Goal: Task Accomplishment & Management: Complete application form

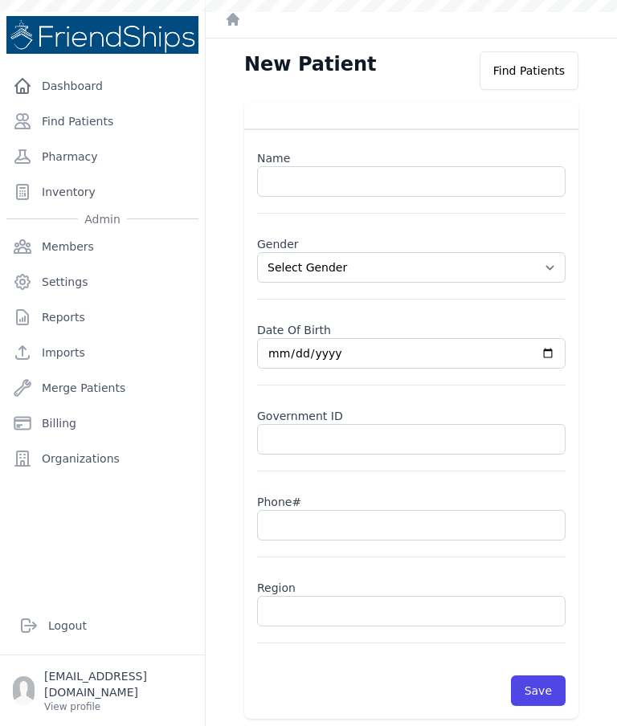
select select
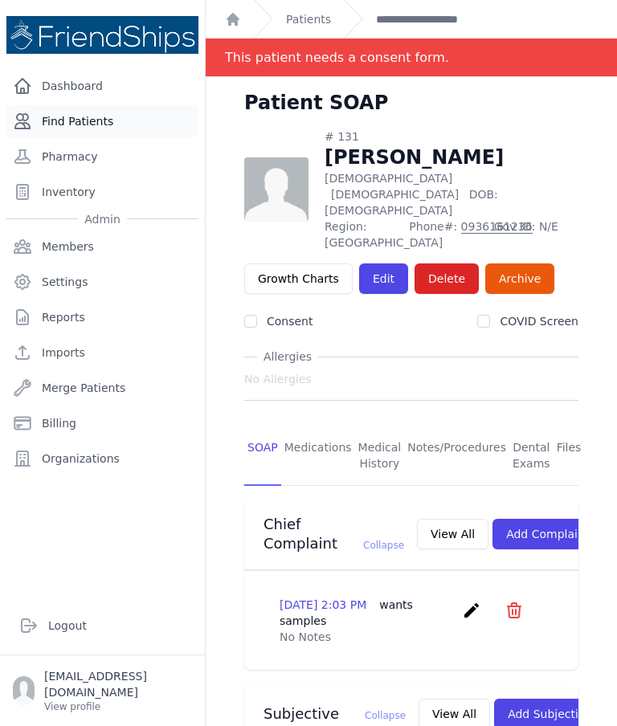
click at [106, 136] on link "Find Patients" at bounding box center [102, 121] width 192 height 32
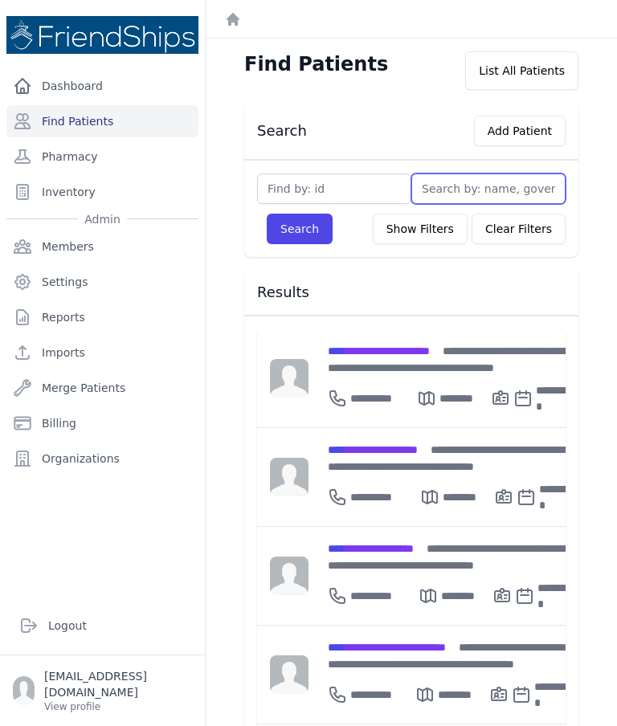
click at [472, 195] on input "text" at bounding box center [488, 188] width 154 height 31
type input "Ar"
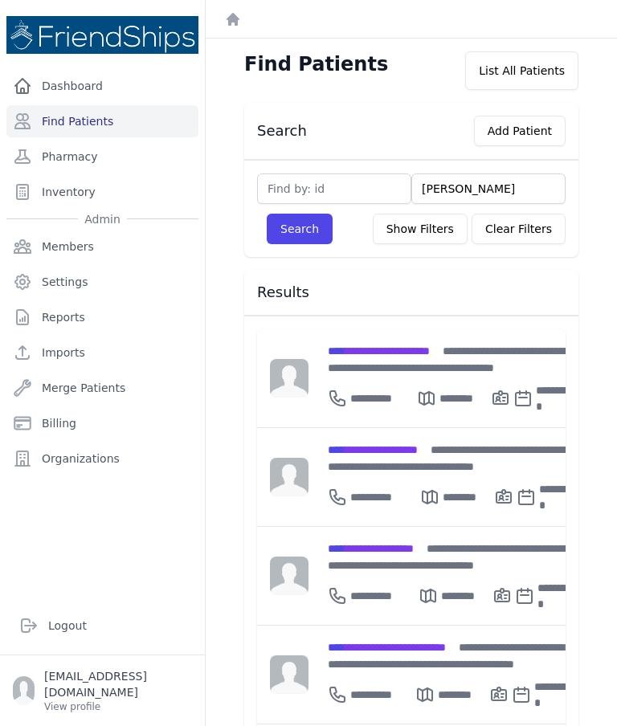
type input "Arin"
type input "Arina"
click at [299, 229] on button "Search" at bounding box center [300, 229] width 66 height 31
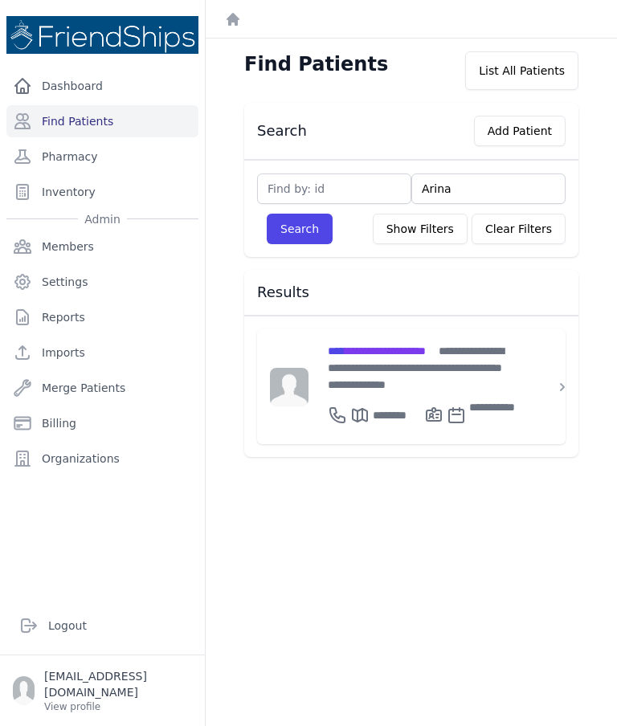
click at [434, 193] on input "Arina" at bounding box center [488, 188] width 154 height 31
click at [442, 193] on input "Arina" at bounding box center [488, 188] width 154 height 31
click at [406, 66] on div "Find Patients List All Patients" at bounding box center [410, 70] width 385 height 39
click at [524, 145] on button "Add Patient" at bounding box center [520, 131] width 92 height 31
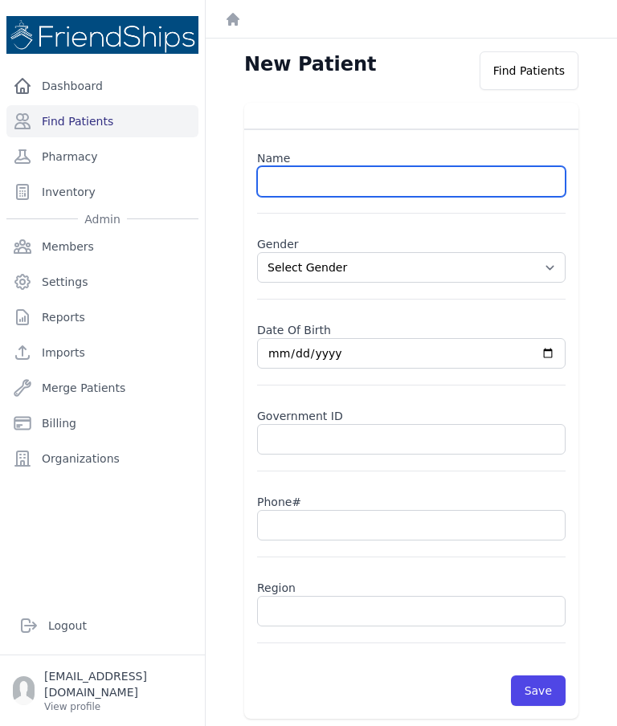
click at [351, 175] on input "text" at bounding box center [411, 181] width 308 height 31
type input "[PERSON_NAME]"
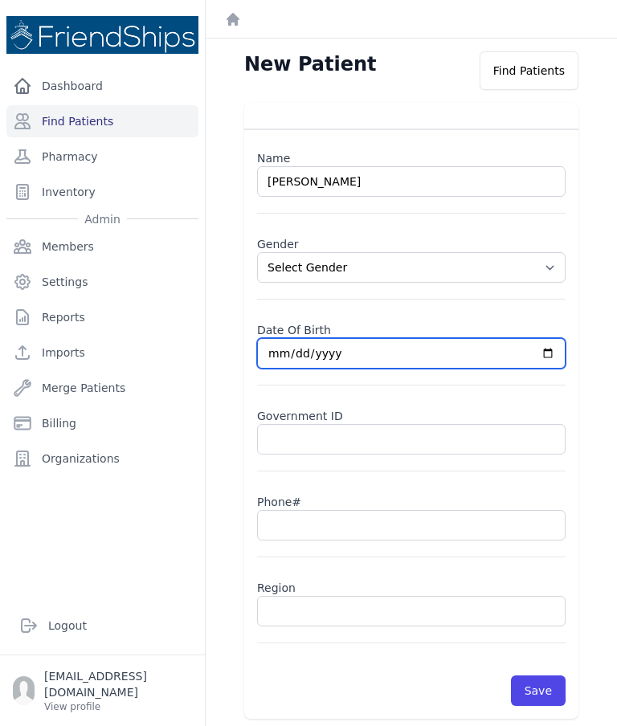
click at [408, 349] on input "date" at bounding box center [411, 353] width 308 height 31
type input "2025-09-29"
select select
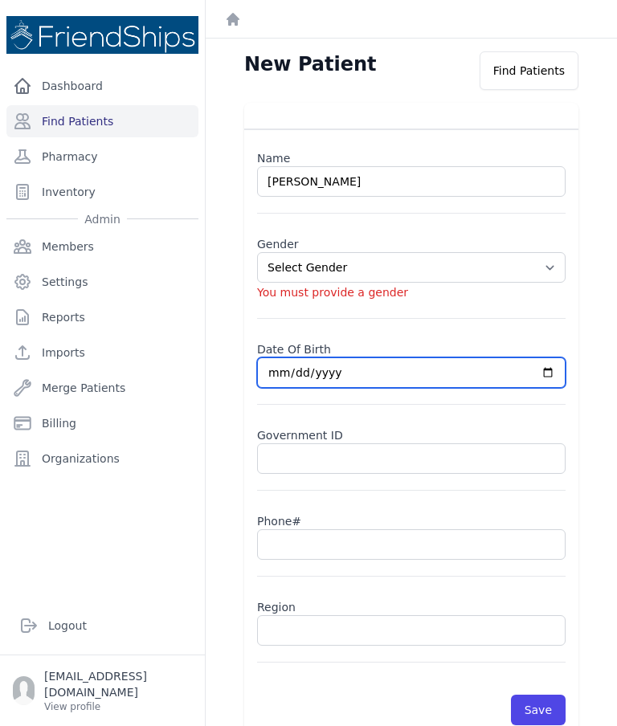
type input "2018-09-29"
select select
type input "2018-05-29"
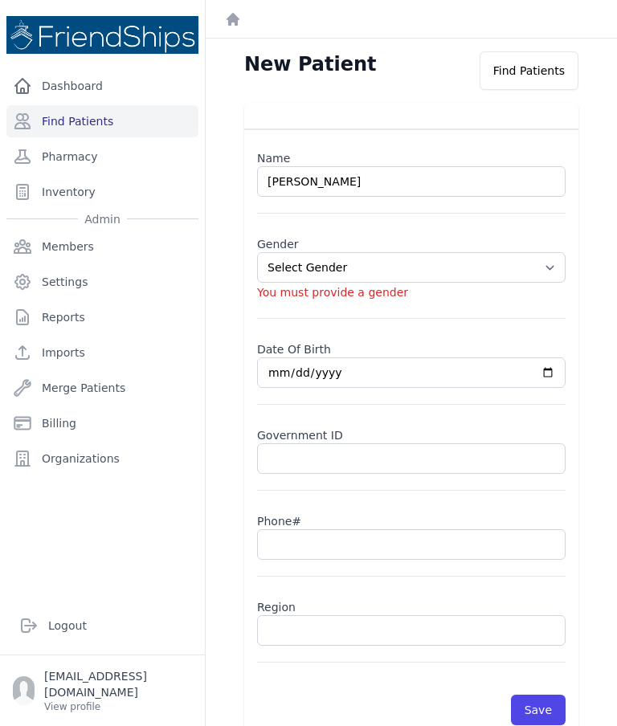
click at [414, 276] on select "Select Gender Male Female" at bounding box center [411, 267] width 308 height 31
select select "female"
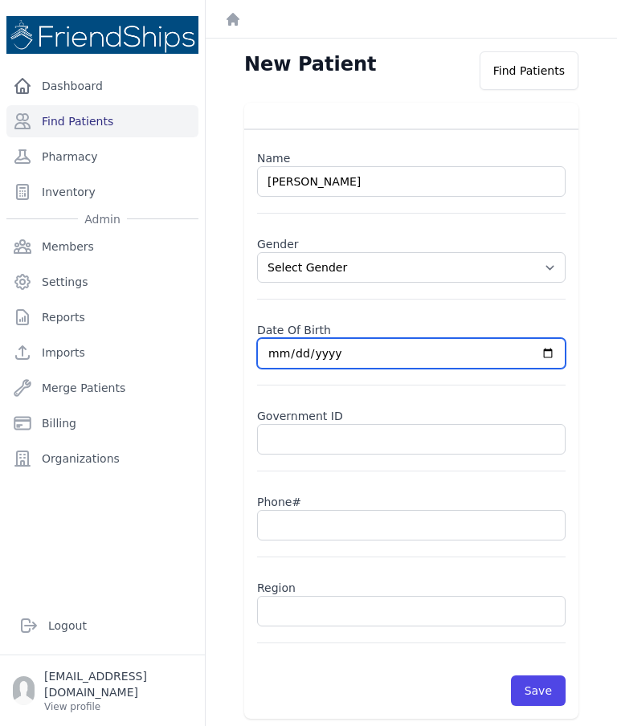
click at [452, 362] on input "2018-05-29" at bounding box center [411, 353] width 308 height 31
type input "2018-05-03"
select select "female"
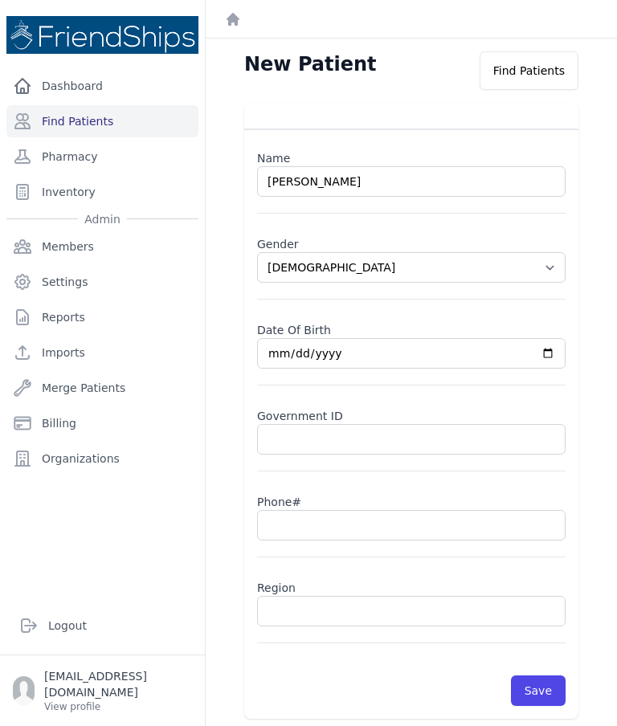
click at [377, 618] on input "text" at bounding box center [411, 611] width 308 height 31
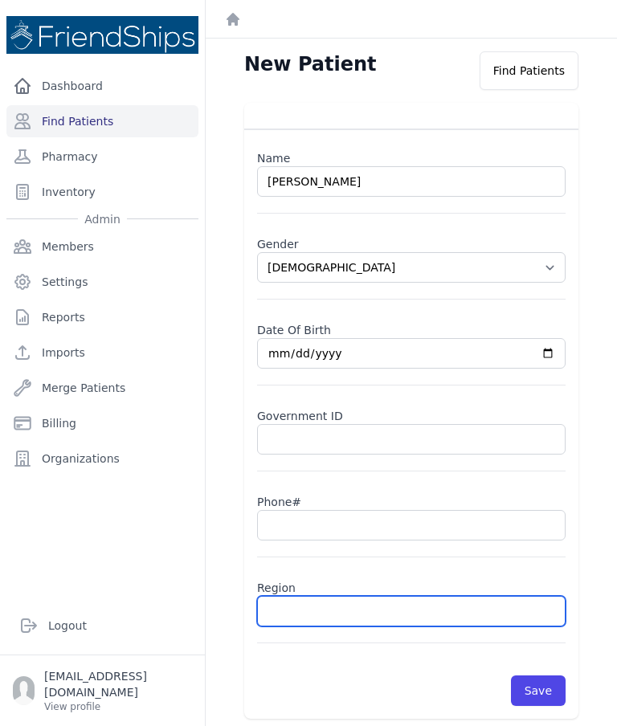
scroll to position [64, 0]
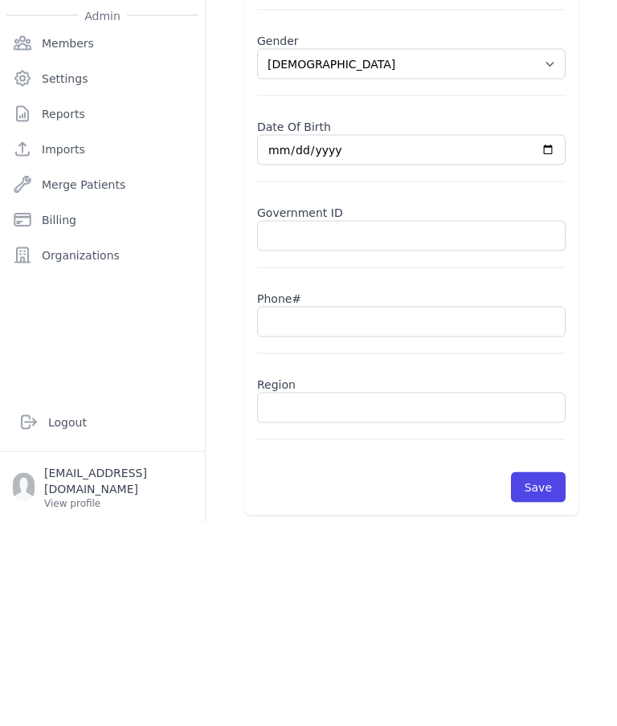
click at [318, 338] on input "[DATE]" at bounding box center [411, 353] width 308 height 31
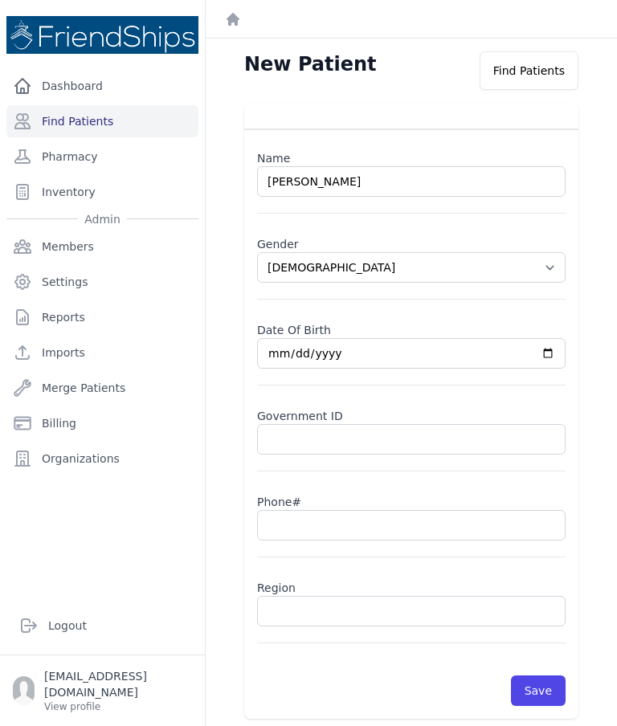
click at [325, 596] on input "text" at bounding box center [411, 611] width 308 height 31
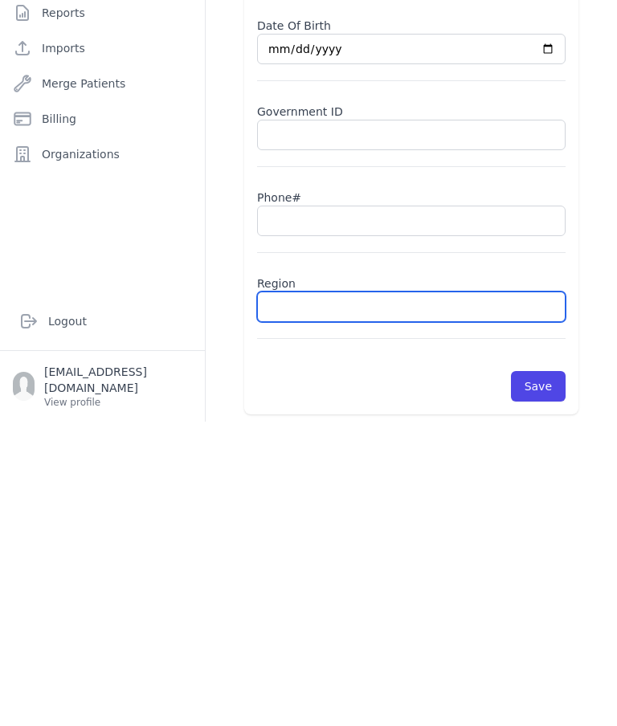
type input "H"
select select "[DEMOGRAPHIC_DATA]"
type input "Hamad"
select select "[DEMOGRAPHIC_DATA]"
type input "Hamadi"
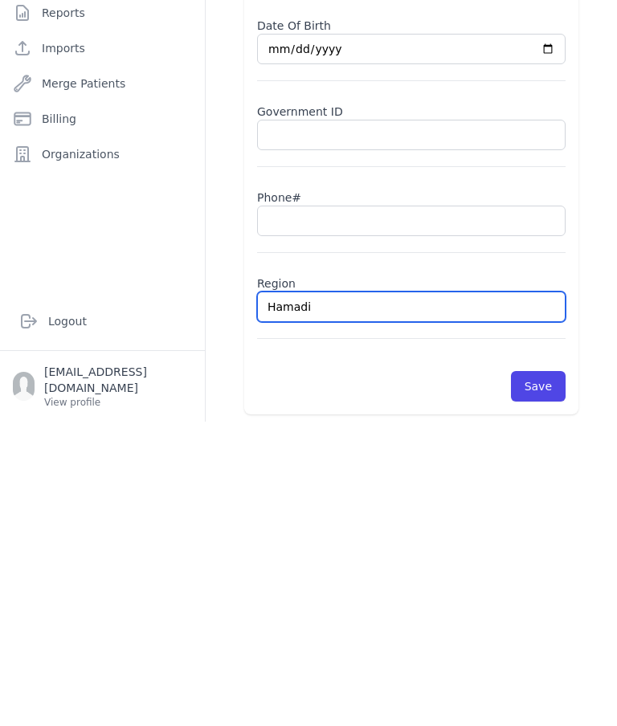
select select "[DEMOGRAPHIC_DATA]"
type input "Hamadiy"
select select "[DEMOGRAPHIC_DATA]"
type input "Hamadiyah"
select select "[DEMOGRAPHIC_DATA]"
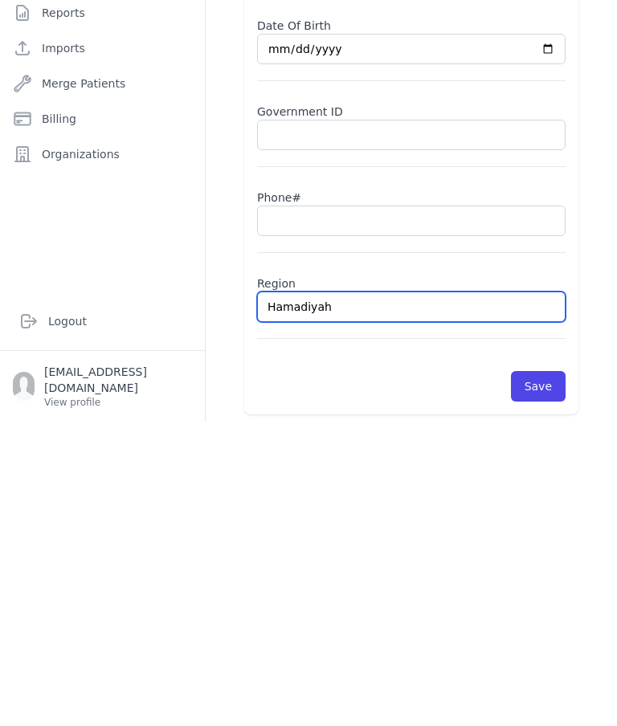
type input "Hamadiya"
select select "[DEMOGRAPHIC_DATA]"
type input "Hamadiyah"
select select "[DEMOGRAPHIC_DATA]"
type input "Hamadiya"
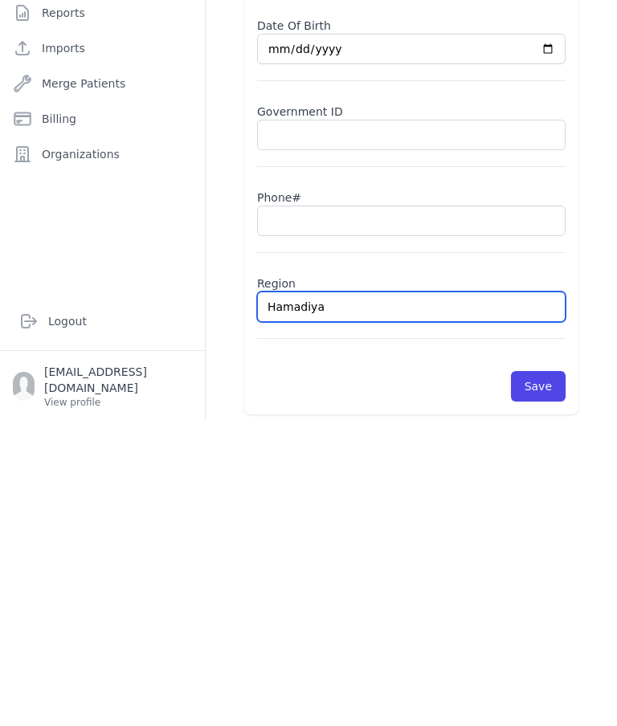
select select "[DEMOGRAPHIC_DATA]"
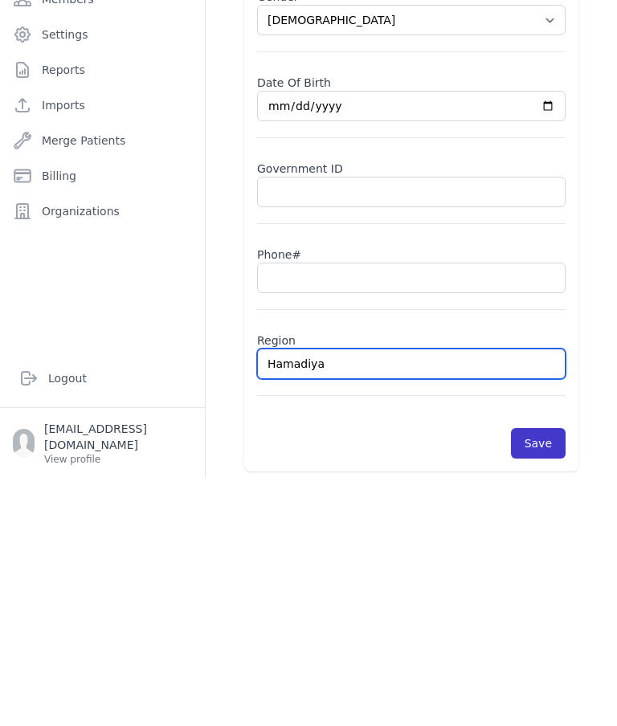
type input "Hamadiya"
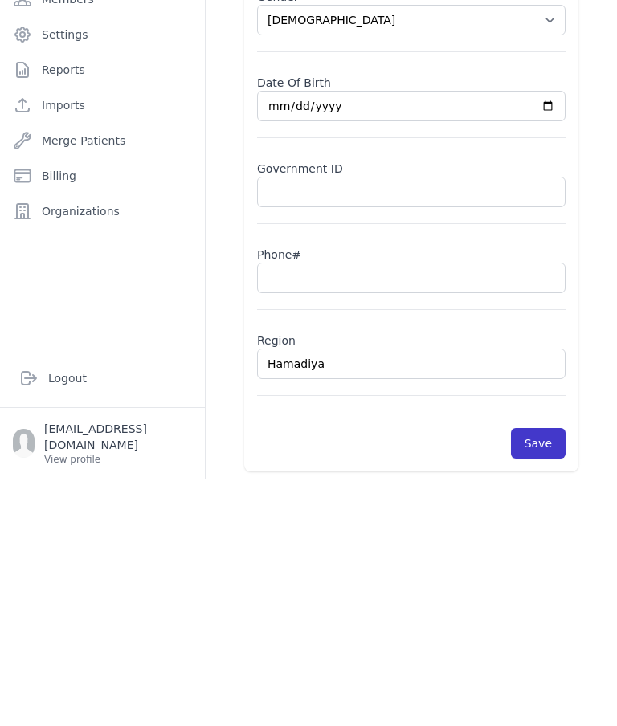
click at [540, 675] on button "Save" at bounding box center [538, 690] width 55 height 31
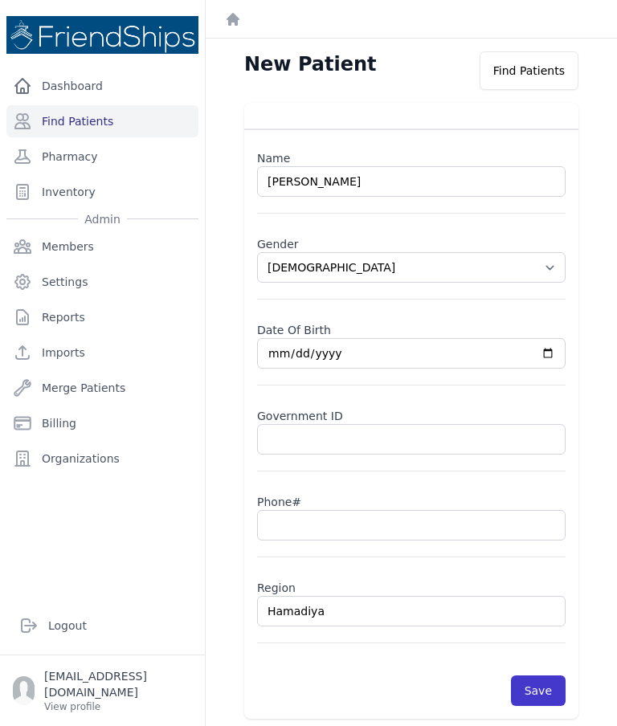
click at [532, 675] on button "Save" at bounding box center [538, 690] width 55 height 31
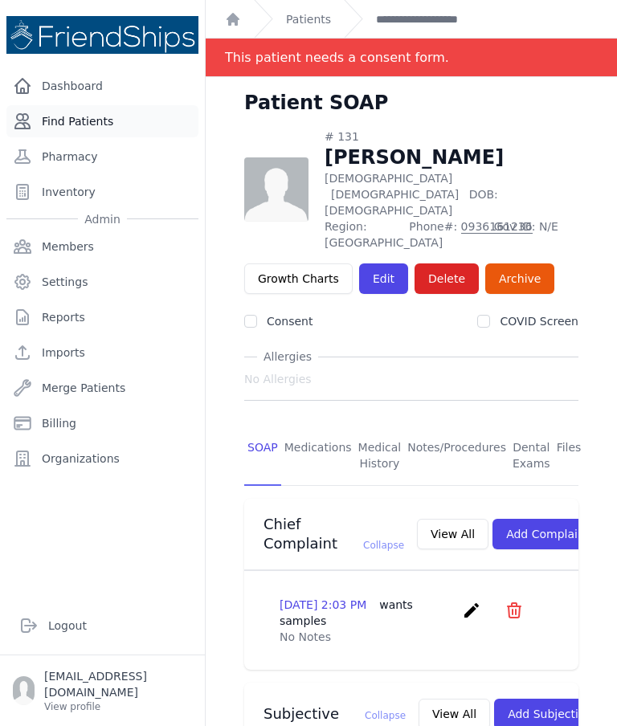
click at [89, 117] on link "Find Patients" at bounding box center [102, 121] width 192 height 32
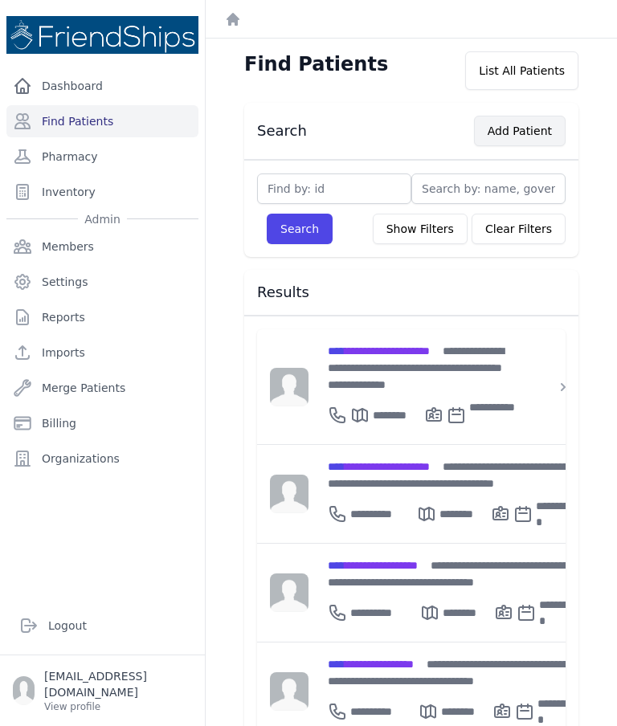
click at [518, 124] on button "Add Patient" at bounding box center [520, 131] width 92 height 31
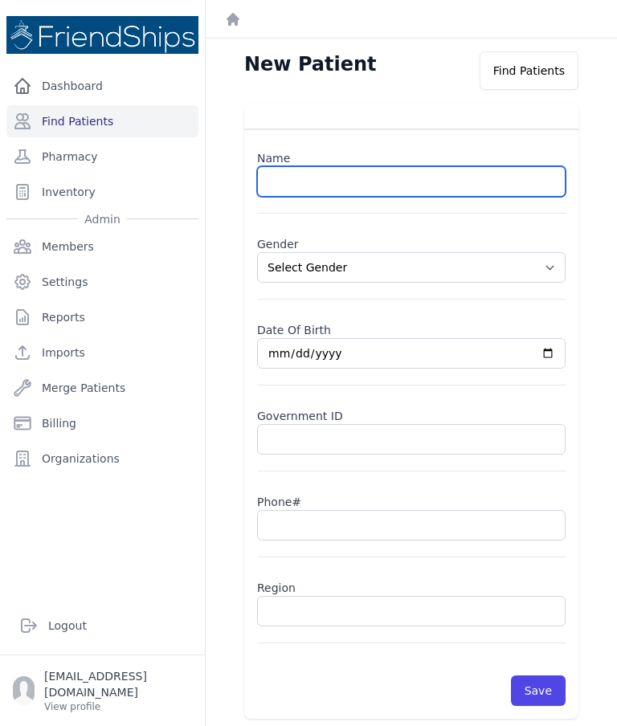
click at [374, 175] on input "text" at bounding box center [411, 181] width 308 height 31
type input "Dayana Hussain Hamad"
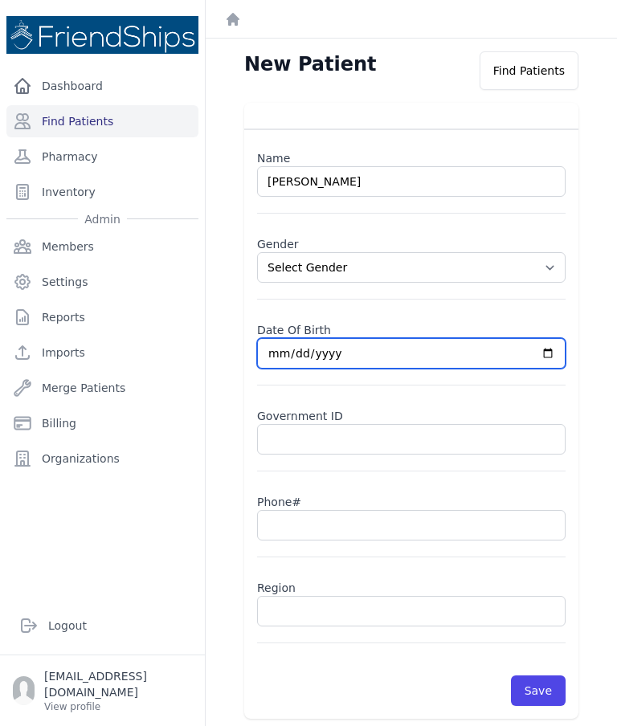
click at [441, 349] on input "date" at bounding box center [411, 353] width 308 height 31
type input "2025-09-29"
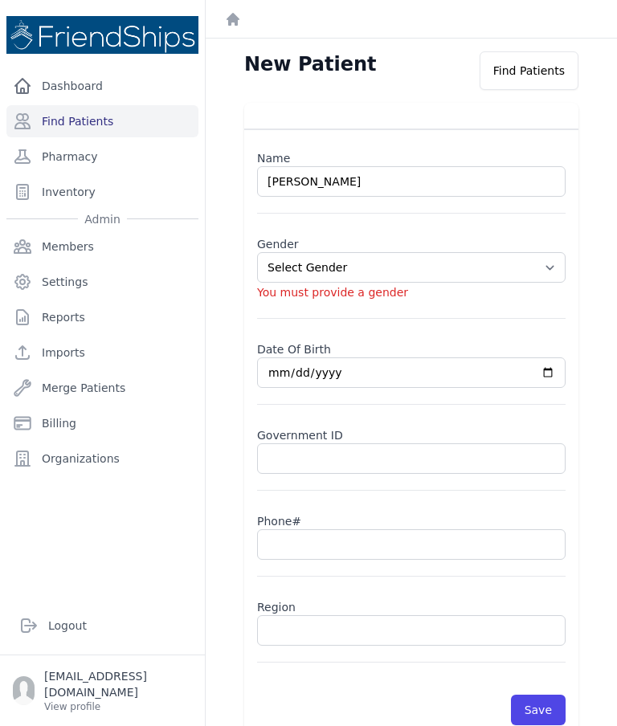
click at [538, 275] on select "Select Gender Male Female" at bounding box center [411, 267] width 308 height 31
click at [558, 257] on select "Select Gender Male Female" at bounding box center [411, 267] width 308 height 31
select select "female"
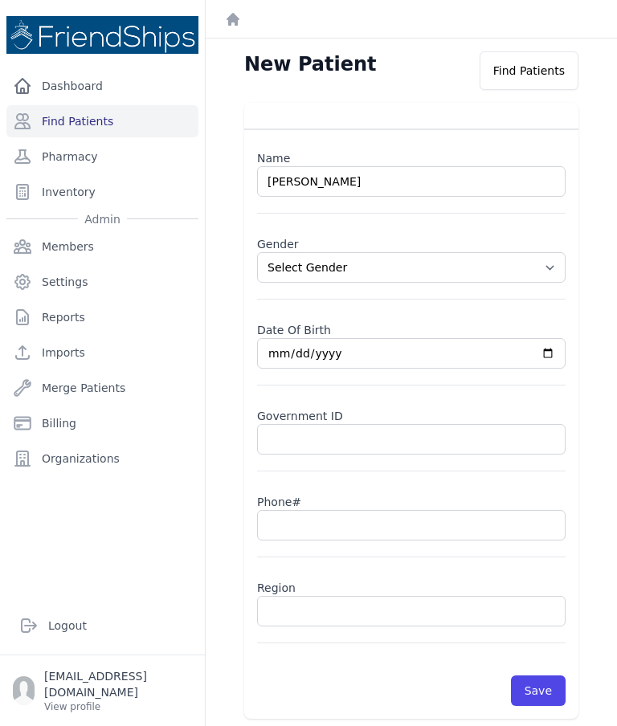
click at [407, 439] on input "text" at bounding box center [411, 439] width 308 height 31
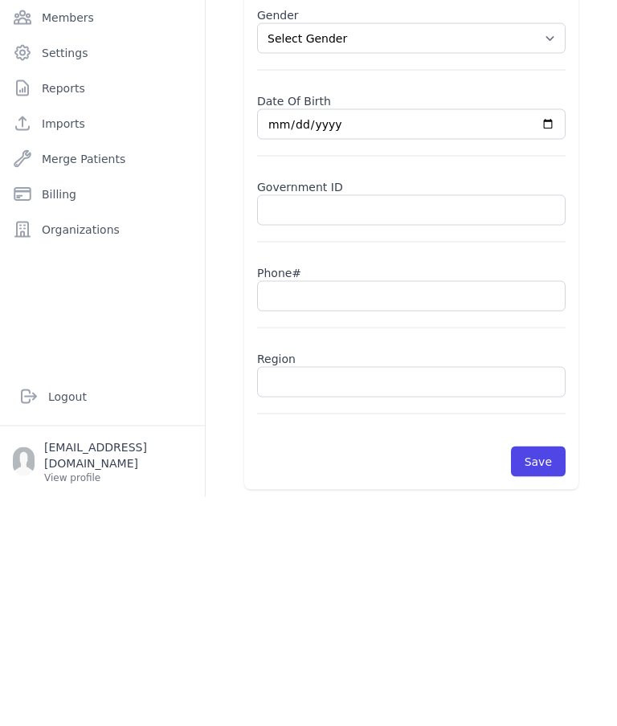
click at [475, 338] on input "2025-09-29" at bounding box center [411, 353] width 308 height 31
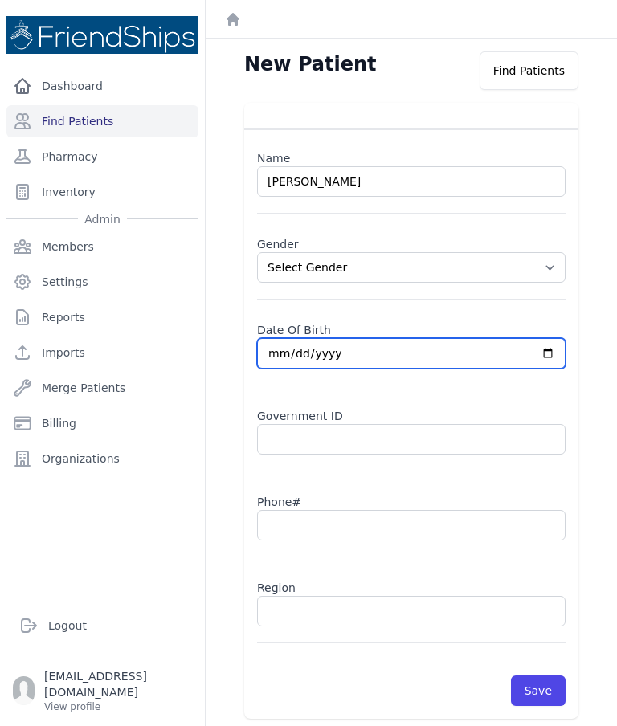
type input "2020-09-29"
select select "female"
type input "2020-02-29"
select select "female"
click at [406, 338] on input "2020-02-29" at bounding box center [411, 353] width 308 height 31
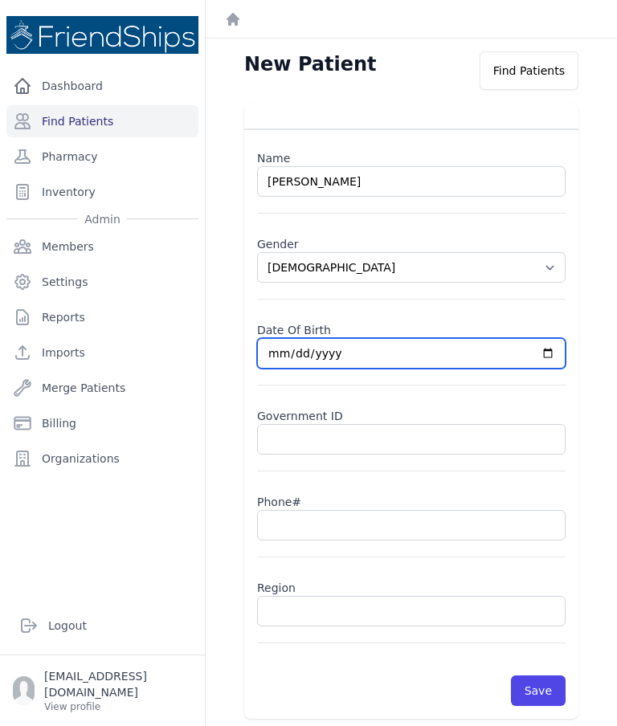
type input "2020-02-19"
select select "female"
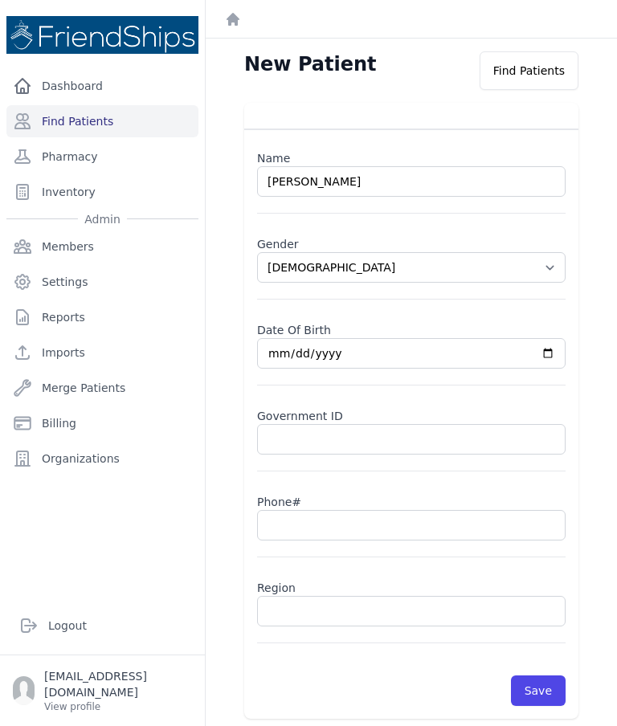
click at [377, 596] on input "text" at bounding box center [411, 611] width 308 height 31
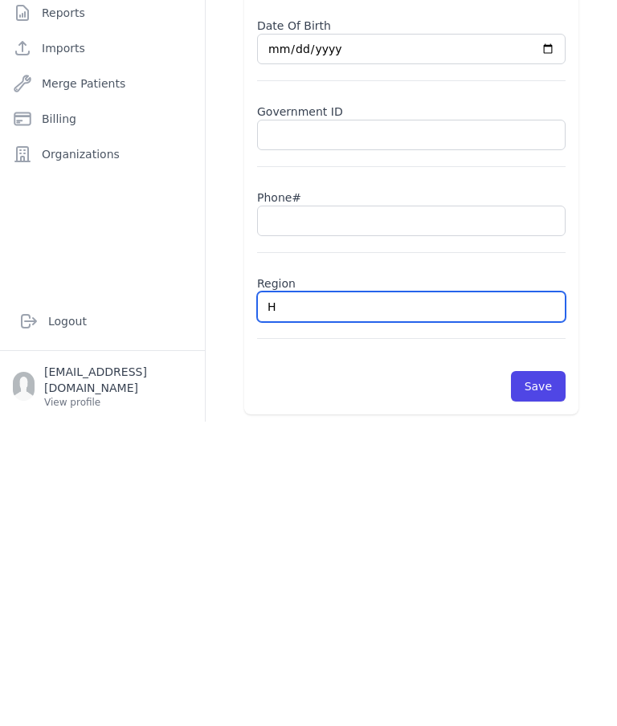
type input "Ha"
select select "female"
type input "Ham"
select select "female"
type input "Hamadi"
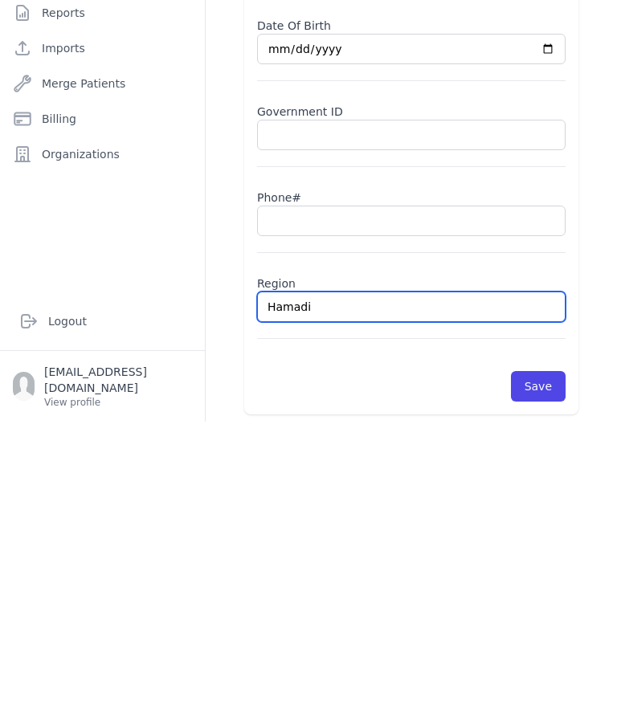
select select "female"
type input "Hamadiy"
select select "female"
type input "Hamadiya"
select select "[DEMOGRAPHIC_DATA]"
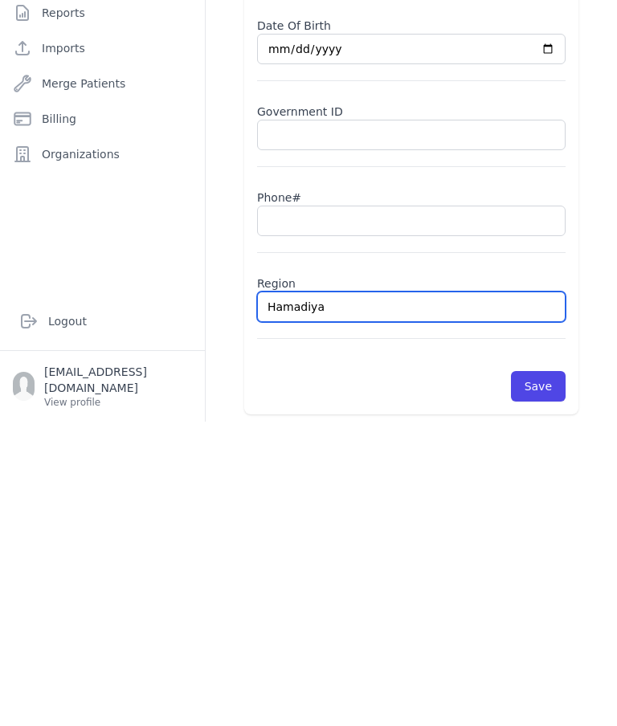
type input "Hamadiya"
click at [539, 675] on button "Save" at bounding box center [538, 690] width 55 height 31
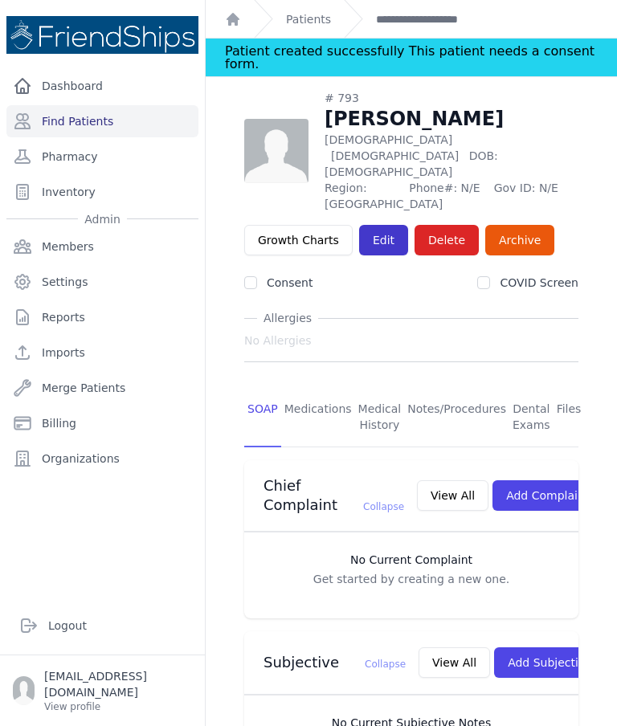
click at [375, 225] on link "Edit" at bounding box center [383, 240] width 49 height 31
click at [386, 225] on link "Edit" at bounding box center [383, 240] width 49 height 31
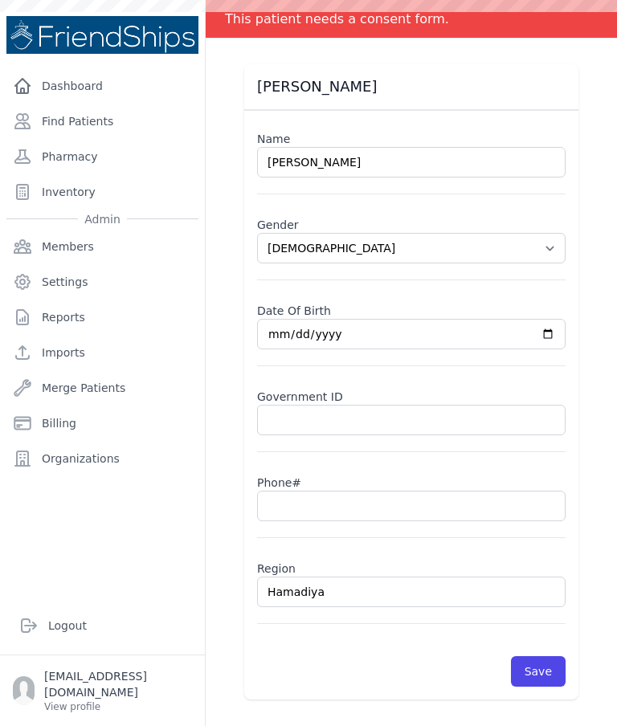
select select "female"
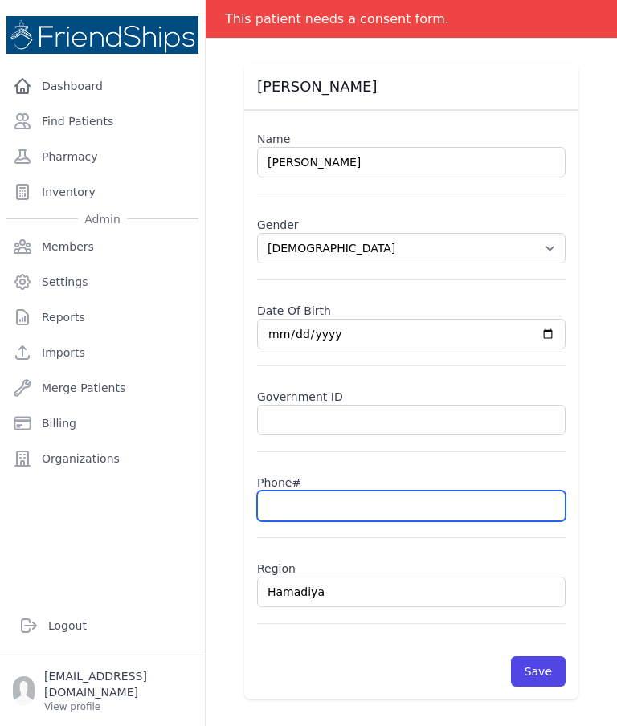
click at [454, 505] on input "text" at bounding box center [411, 506] width 308 height 31
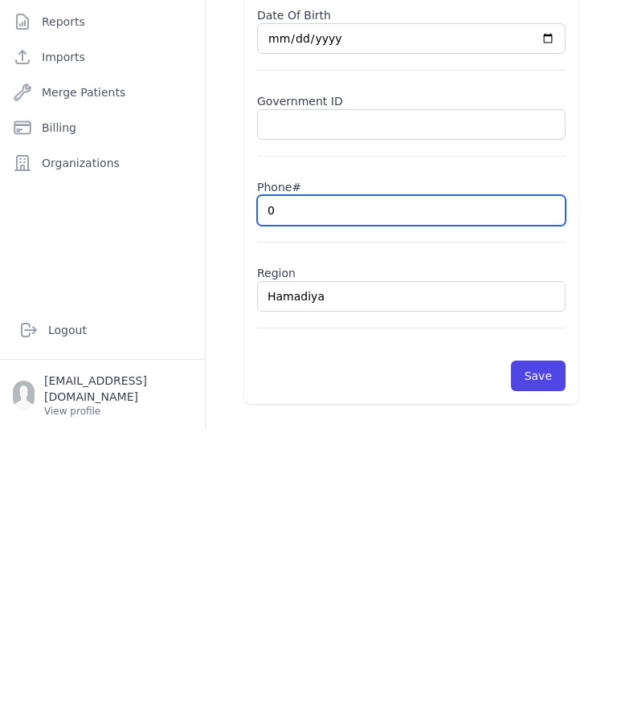
type input "09"
select select "female"
type input "099"
select select "female"
type input "0991"
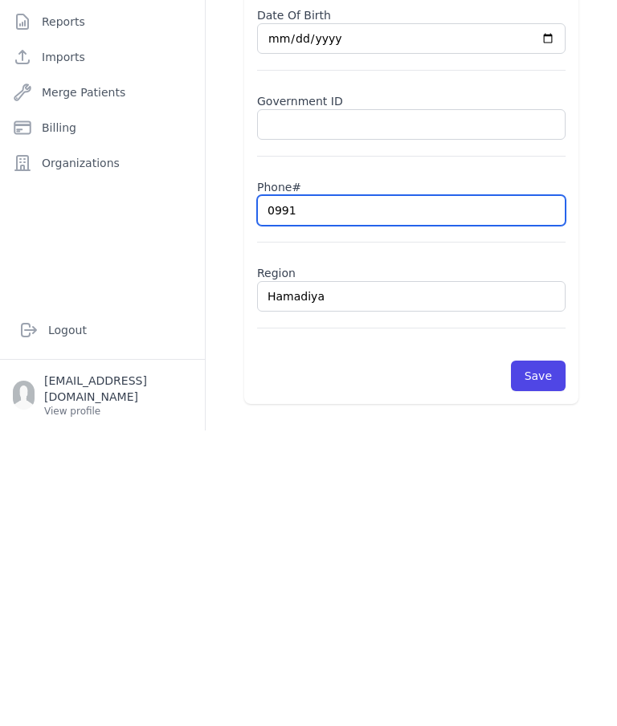
select select "female"
type input "09918"
select select "female"
type input "0991864"
select select "female"
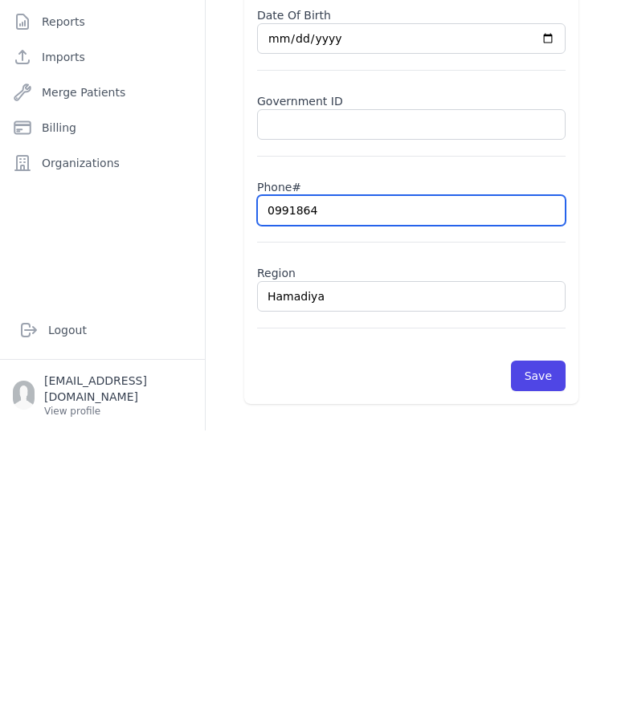
type input "09918648"
select select "female"
type input "0991864800"
select select "female"
click at [301, 491] on input "0991864800" at bounding box center [411, 506] width 308 height 31
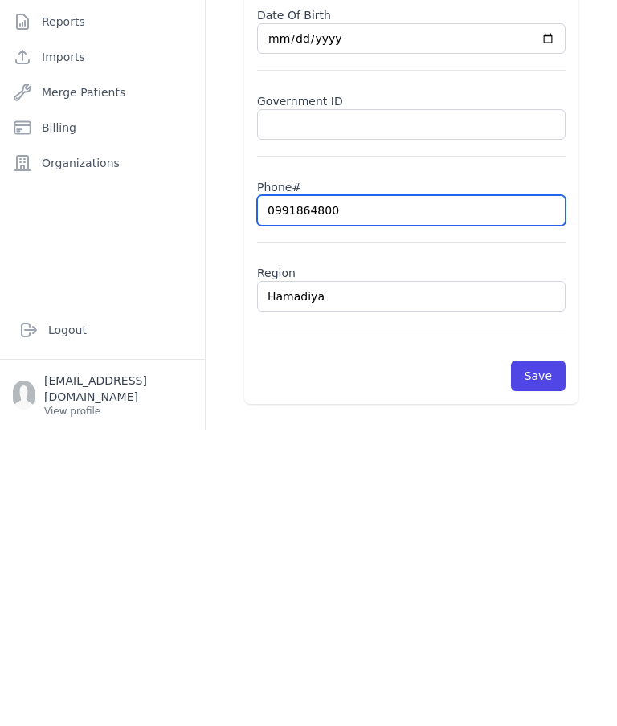
click at [309, 491] on input "0991864800" at bounding box center [411, 506] width 308 height 31
type input "0991864800"
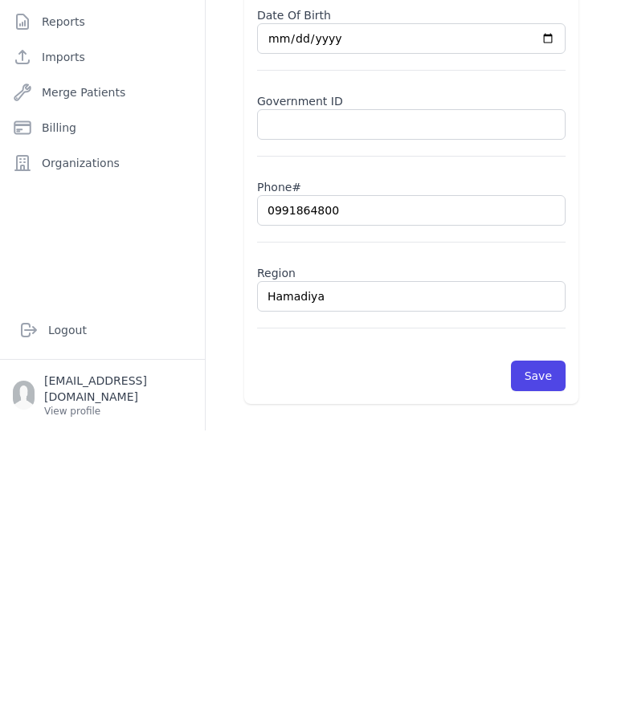
click at [594, 274] on div "Dayana Hussain Hamad Name Dayana Hussain Hamad Gender Select Gender Male Female…" at bounding box center [410, 381] width 385 height 635
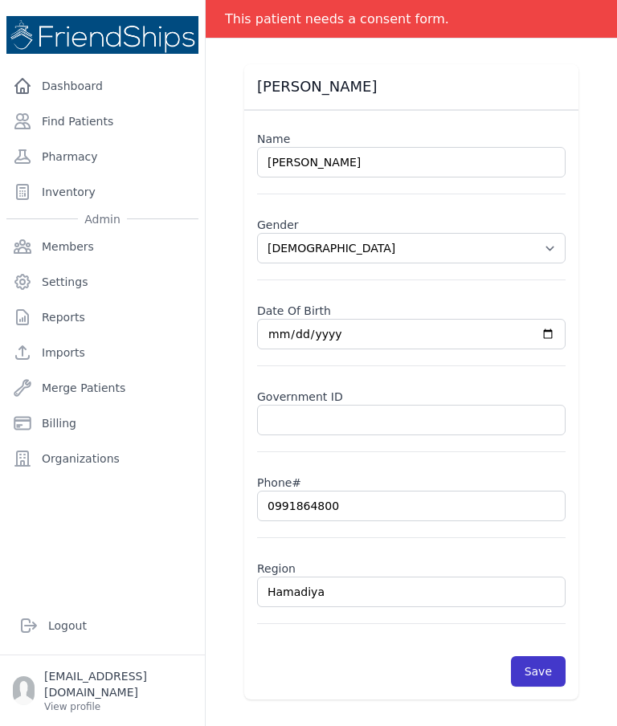
click at [527, 656] on button "Save" at bounding box center [538, 671] width 55 height 31
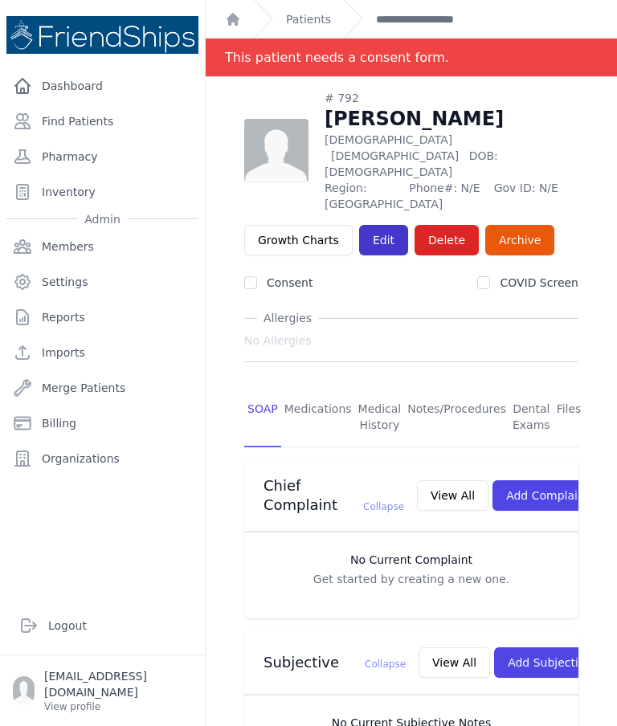
click at [380, 225] on link "Edit" at bounding box center [383, 240] width 49 height 31
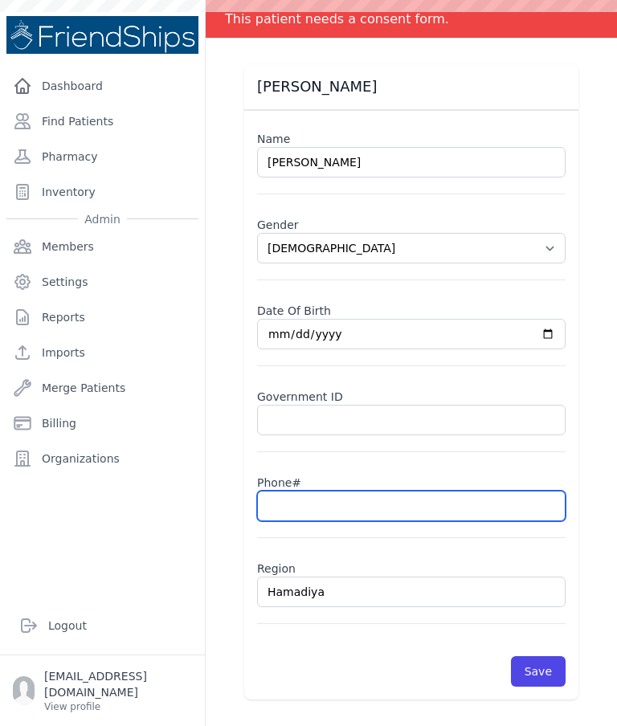
click at [358, 503] on input "text" at bounding box center [411, 506] width 308 height 31
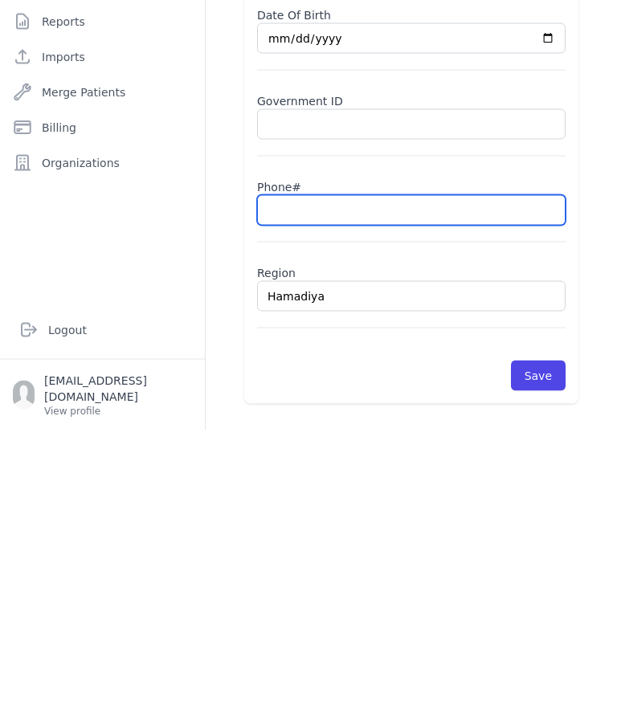
click at [376, 491] on input "text" at bounding box center [411, 506] width 308 height 31
select select "[DEMOGRAPHIC_DATA]"
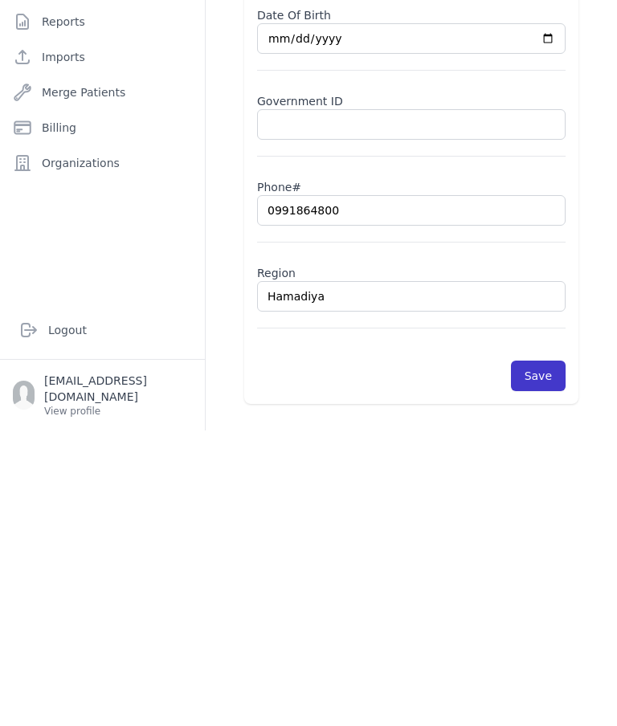
type input "0991864800"
click at [532, 656] on button "Save" at bounding box center [538, 671] width 55 height 31
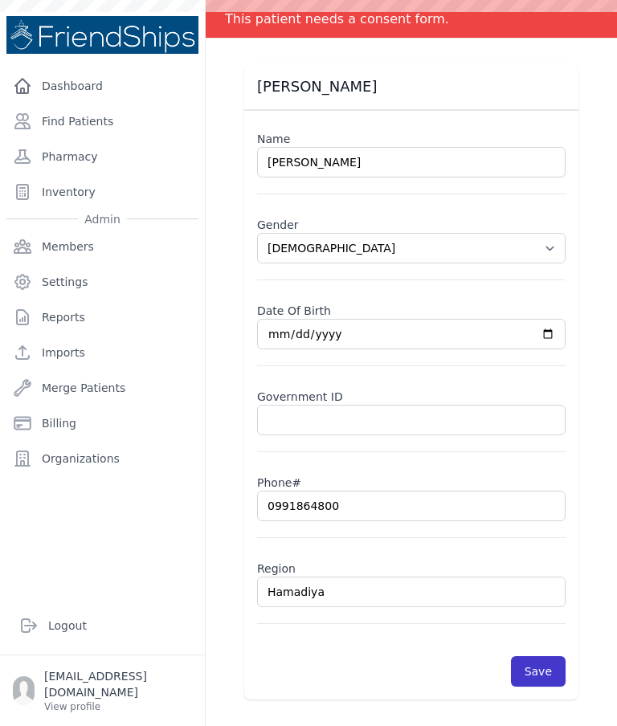
select select "female"
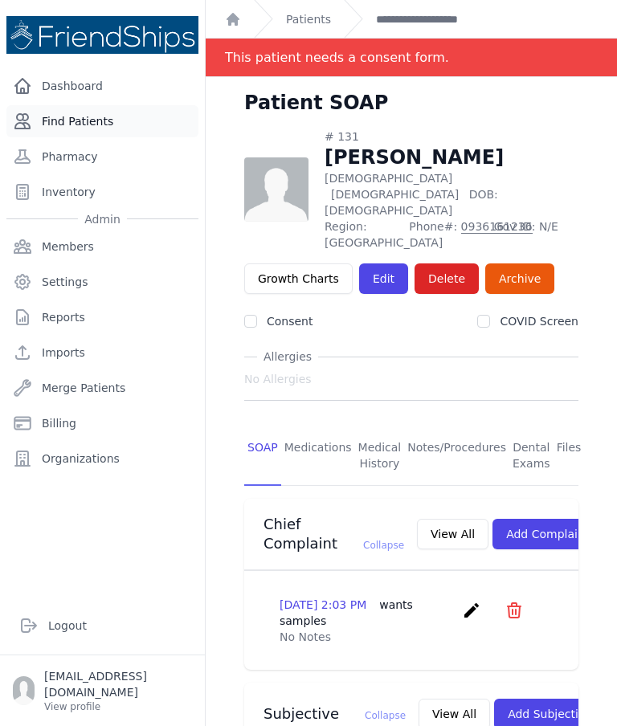
click at [74, 120] on link "Find Patients" at bounding box center [102, 121] width 192 height 32
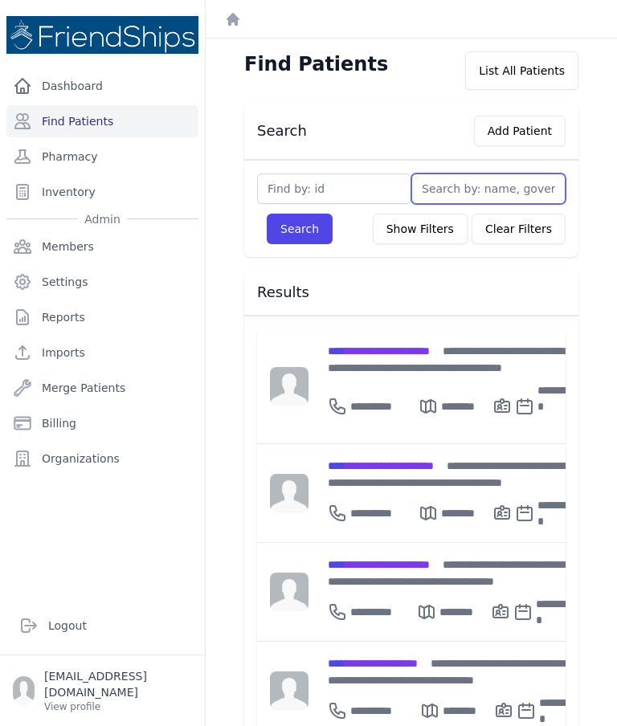
click at [476, 196] on input "text" at bounding box center [488, 188] width 154 height 31
type input "Jaw"
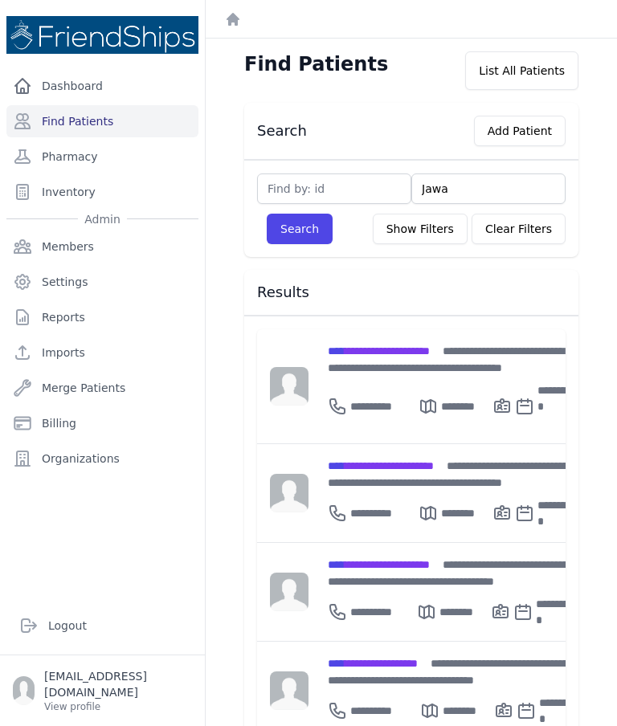
type input "Jawar"
type input "Jawhar"
click at [299, 229] on button "Search" at bounding box center [300, 229] width 66 height 31
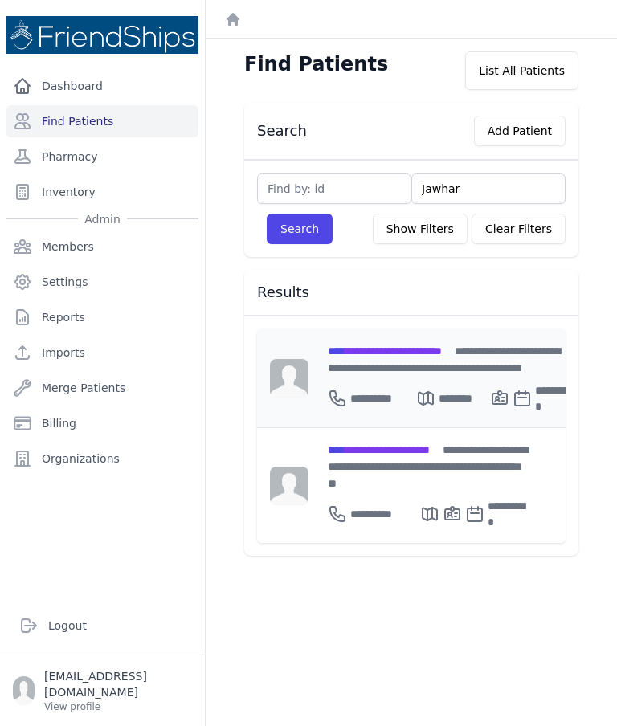
click at [430, 349] on span "**********" at bounding box center [385, 350] width 114 height 11
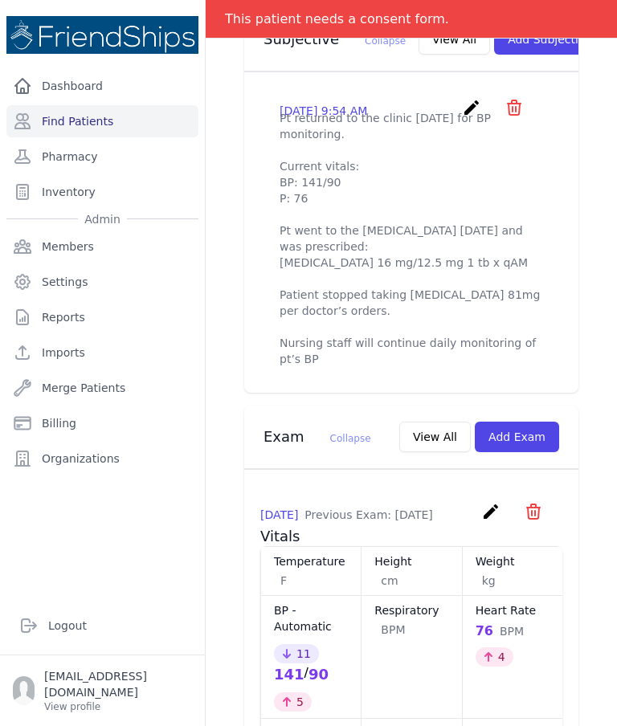
scroll to position [627, 0]
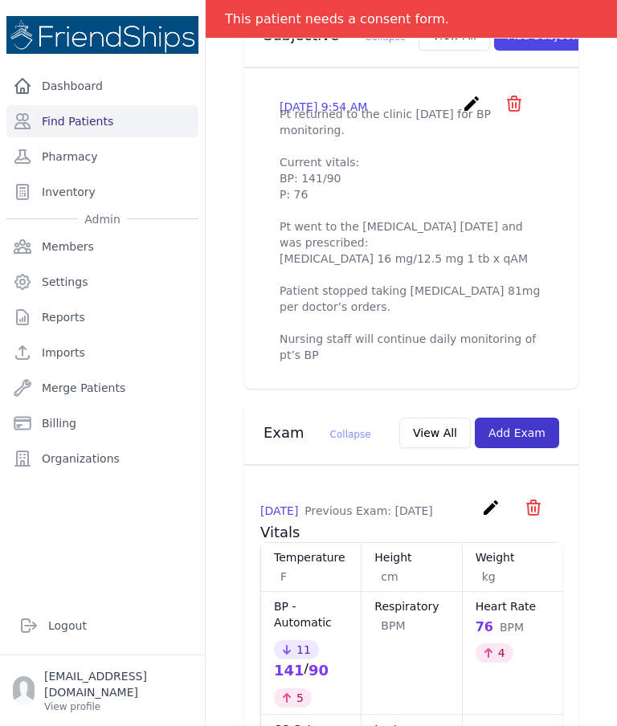
click at [532, 442] on button "Add Exam" at bounding box center [517, 433] width 84 height 31
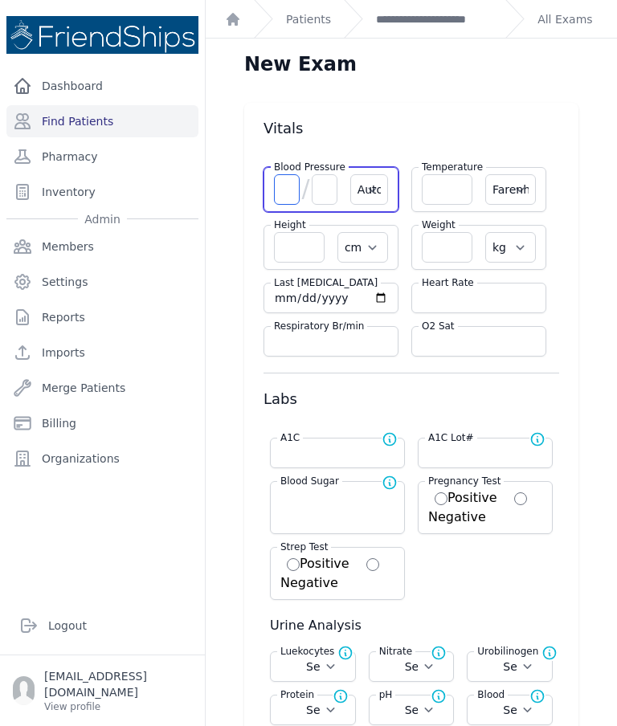
click at [286, 190] on input "number" at bounding box center [287, 189] width 26 height 31
type input "150"
click at [328, 185] on input "number" at bounding box center [325, 189] width 26 height 31
type input "89"
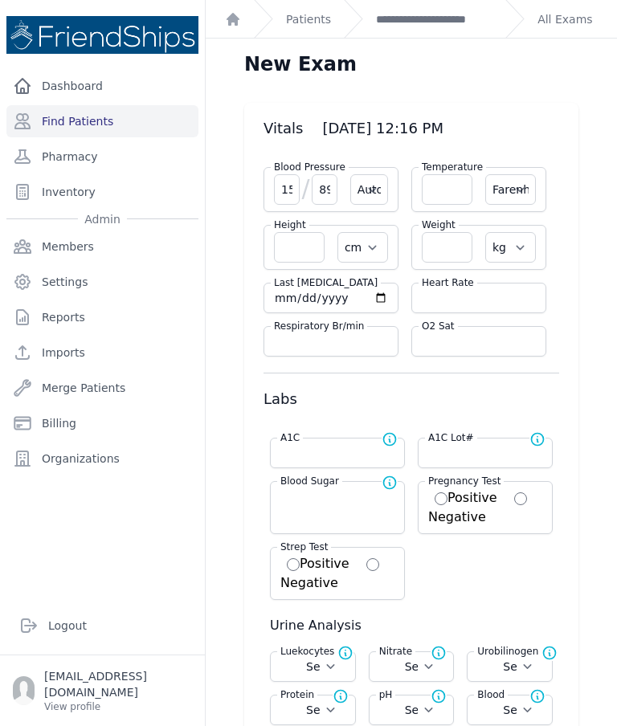
select select "Automatic"
select select "F"
select select "cm"
select select "kg"
select select
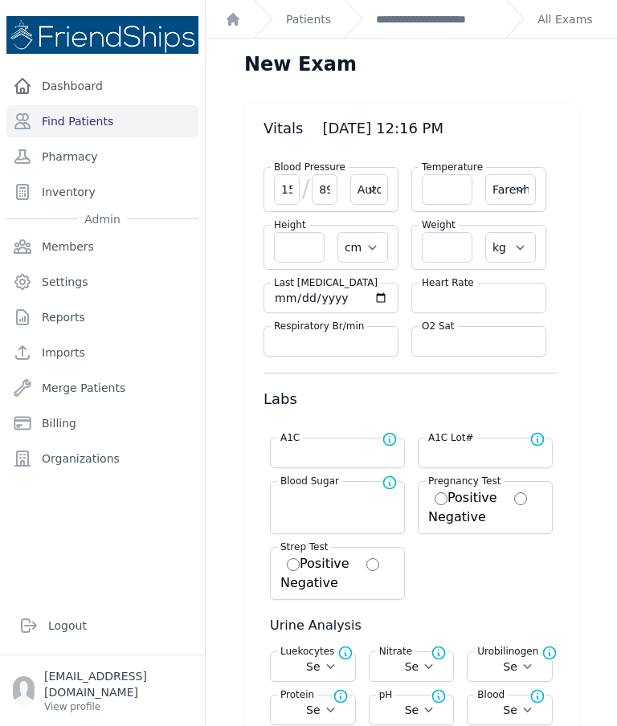
select select
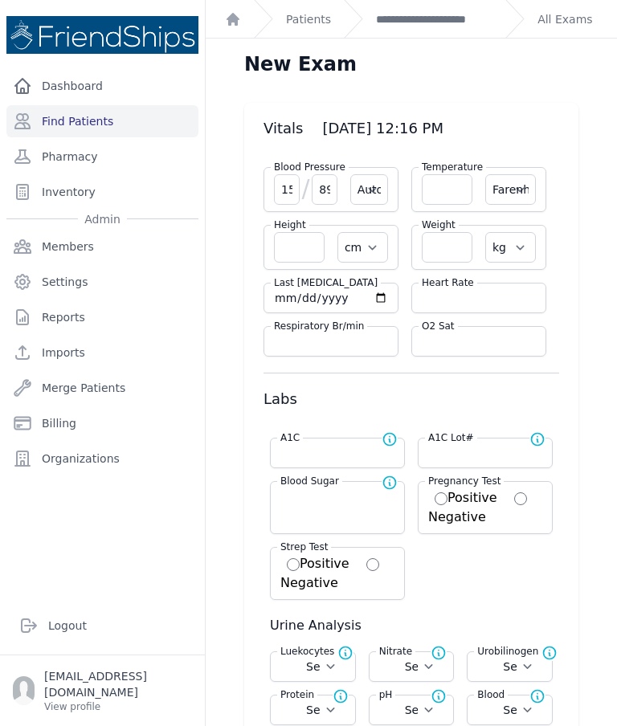
select select
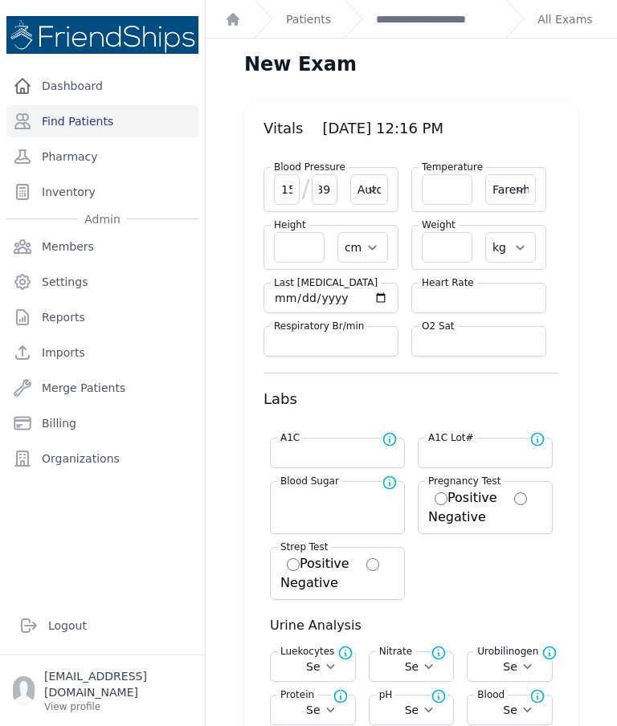
click at [491, 293] on input "number" at bounding box center [479, 298] width 114 height 16
select select "Automatic"
select select "F"
select select "cm"
select select "kg"
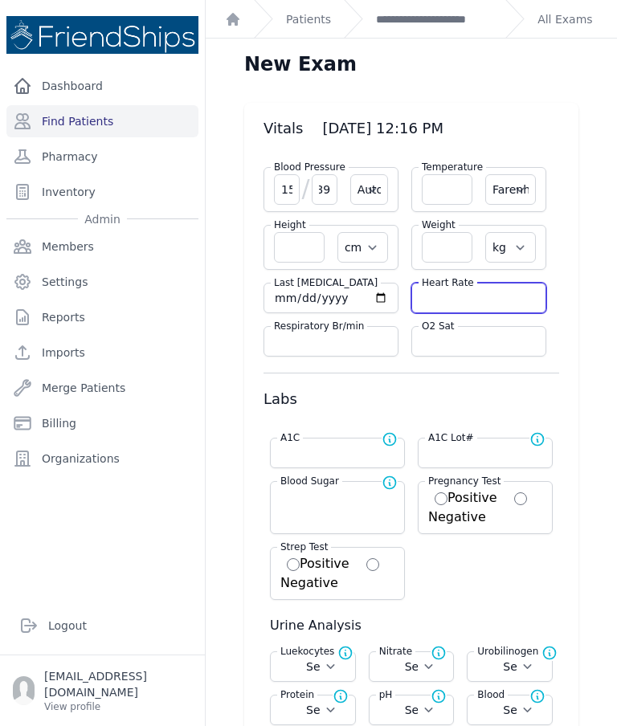
select select
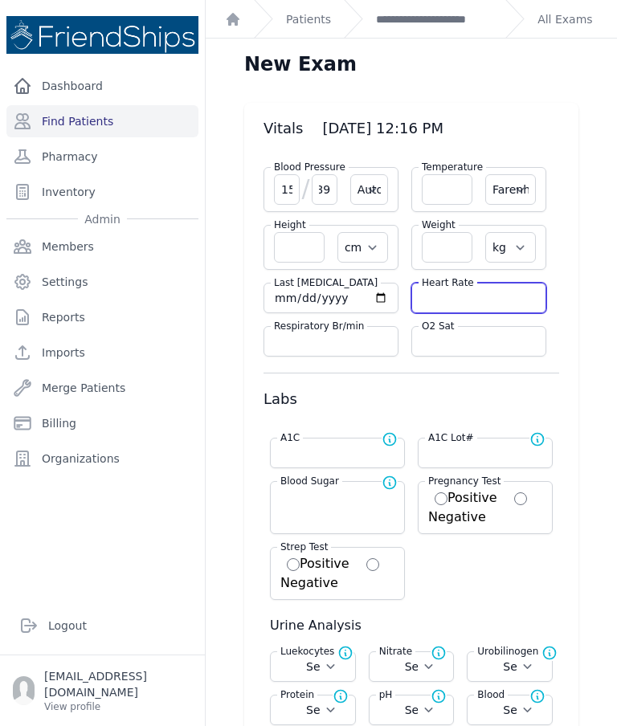
select select
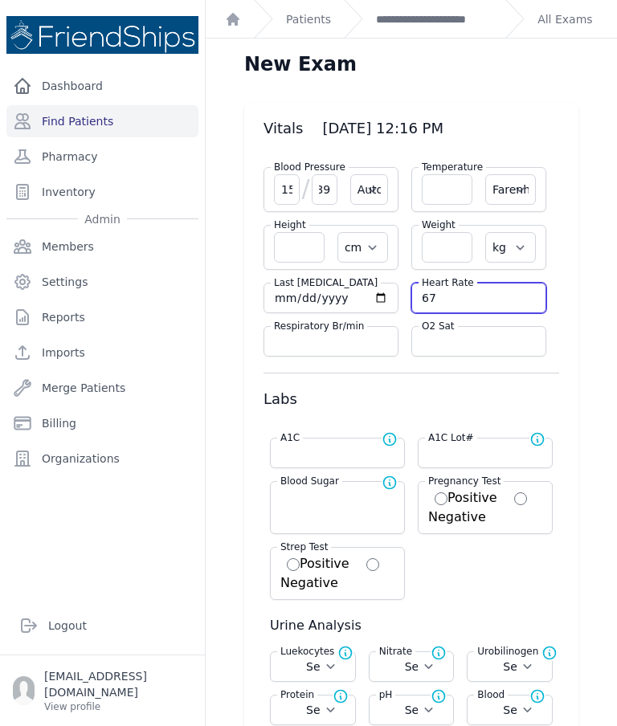
type input "67"
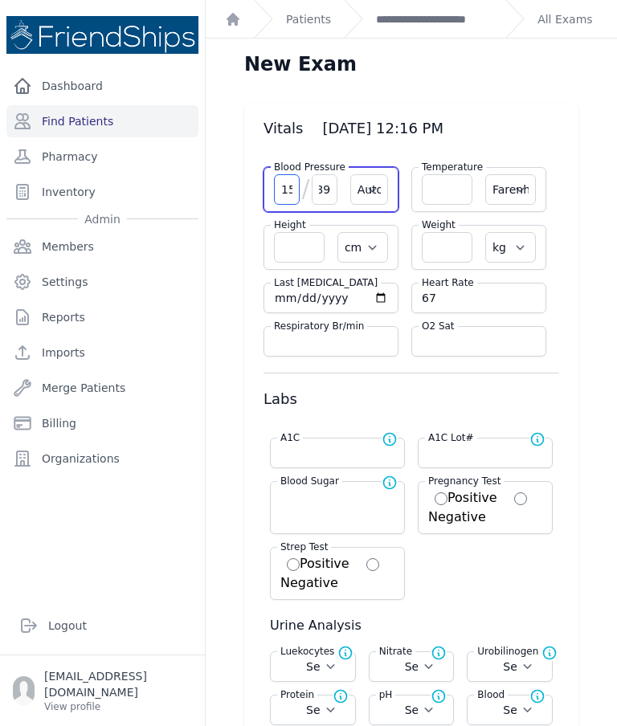
click at [295, 183] on input "150" at bounding box center [287, 189] width 26 height 31
select select "Automatic"
select select "F"
select select "cm"
select select "kg"
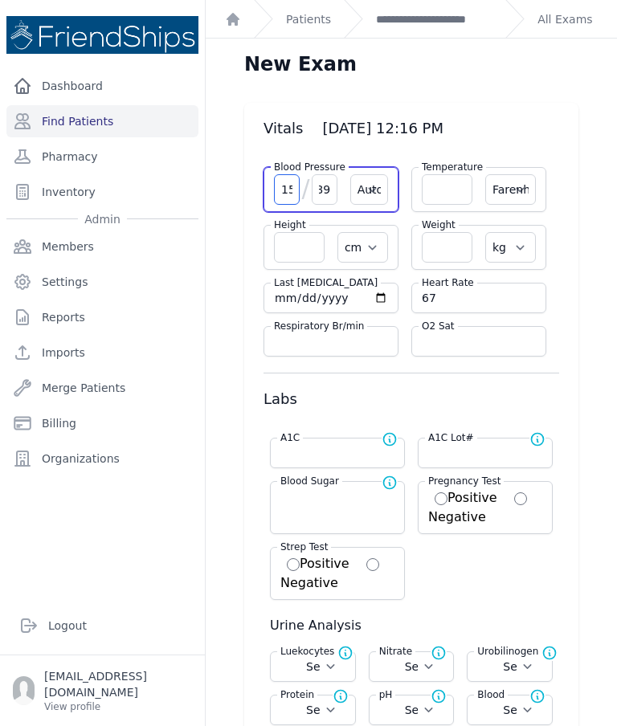
select select
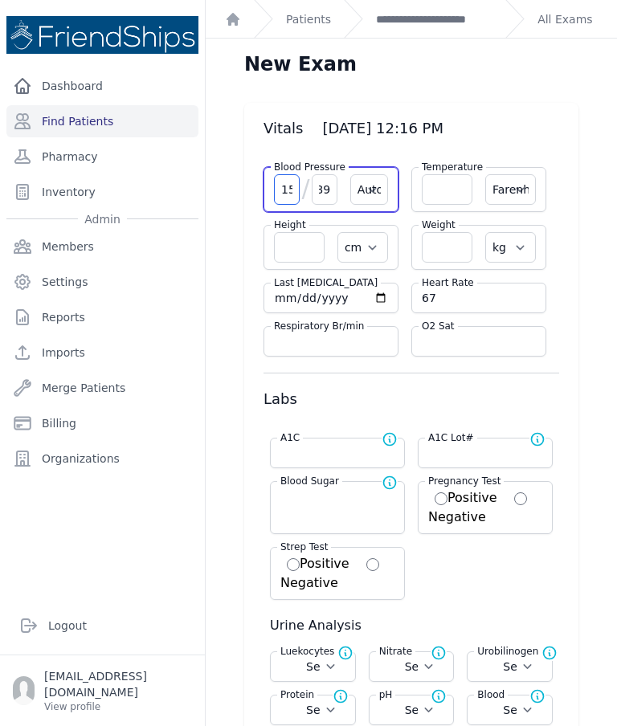
select select
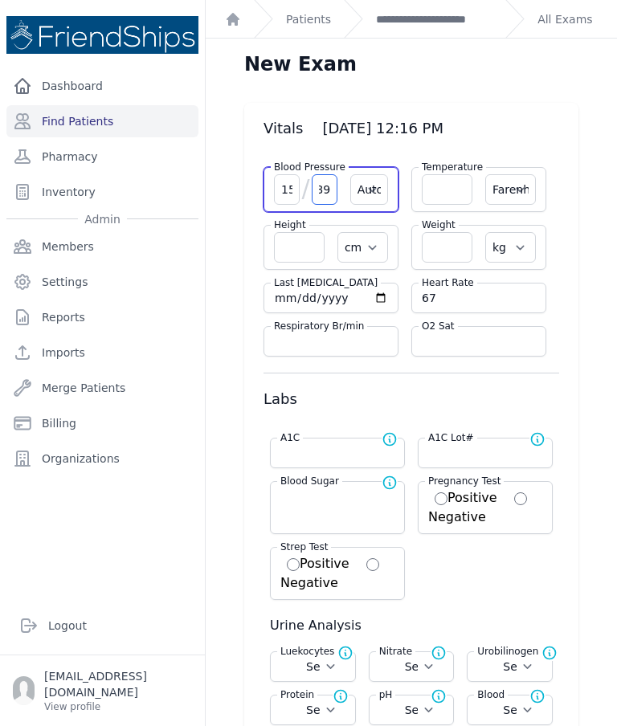
click at [317, 185] on input "89" at bounding box center [325, 189] width 26 height 31
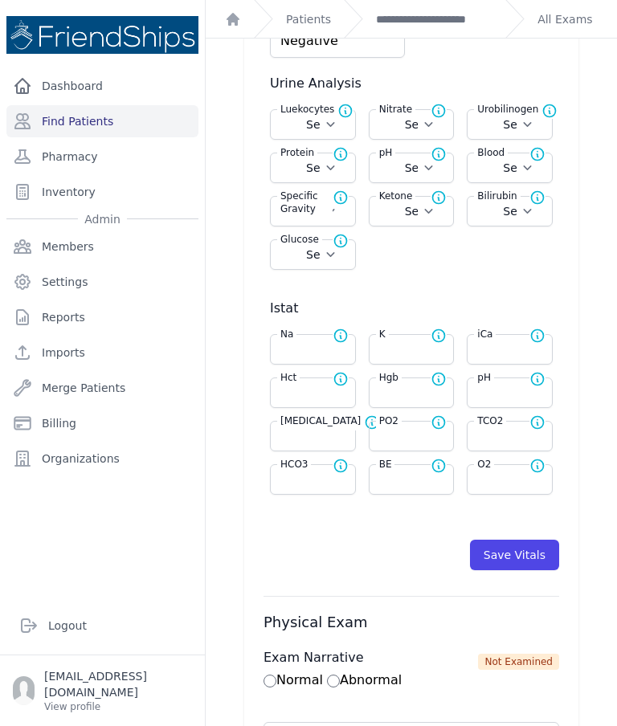
scroll to position [570, 0]
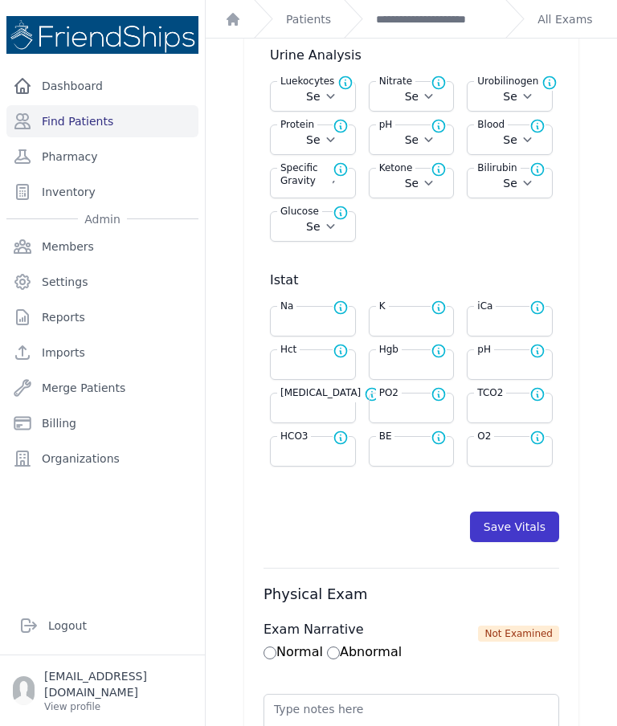
click at [521, 525] on button "Save Vitals" at bounding box center [514, 527] width 89 height 31
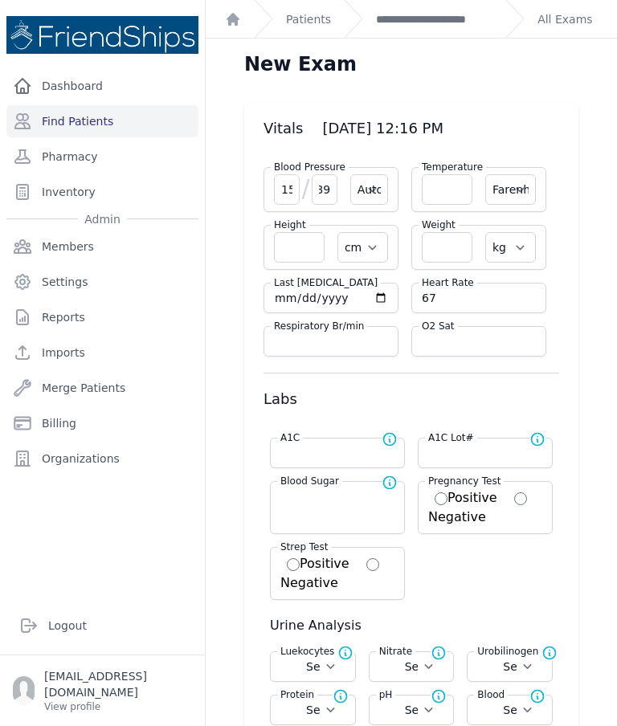
scroll to position [0, 0]
click at [438, 22] on link "**********" at bounding box center [434, 19] width 116 height 16
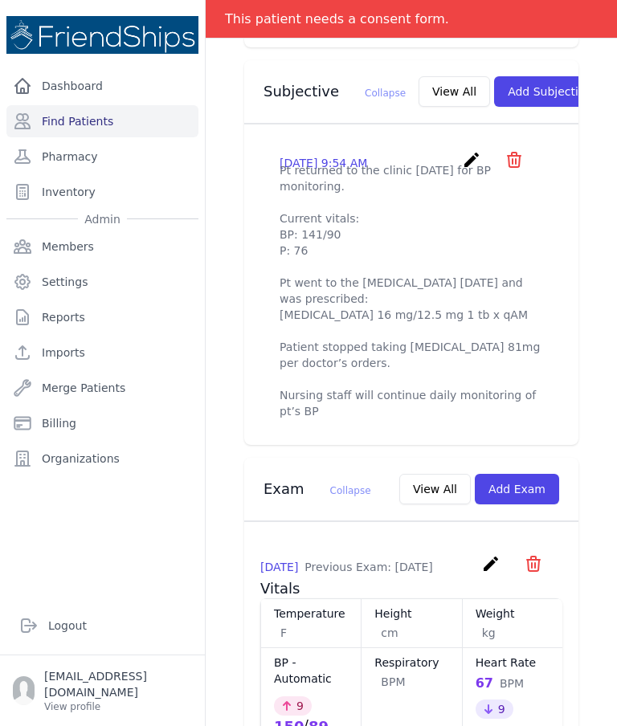
scroll to position [572, 0]
